Goal: Navigation & Orientation: Find specific page/section

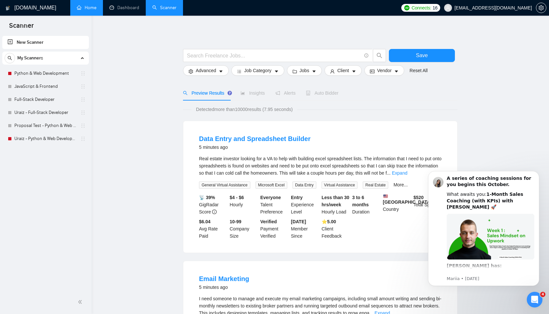
click at [86, 10] on link "Home" at bounding box center [87, 8] width 20 height 6
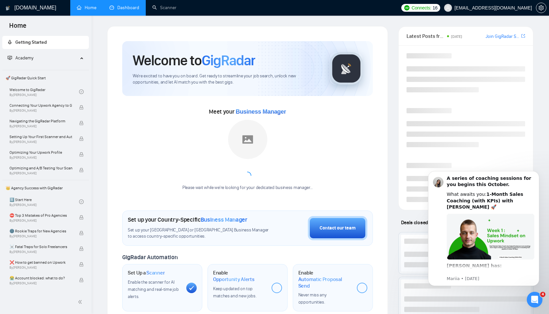
click at [121, 8] on link "Dashboard" at bounding box center [124, 8] width 30 height 6
